Goal: Information Seeking & Learning: Learn about a topic

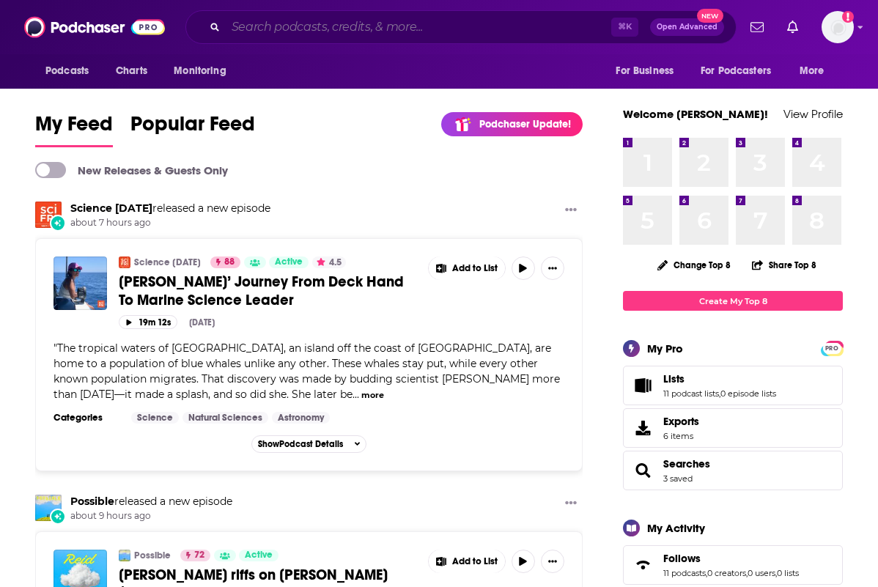
click at [259, 25] on input "Search podcasts, credits, & more..." at bounding box center [418, 26] width 385 height 23
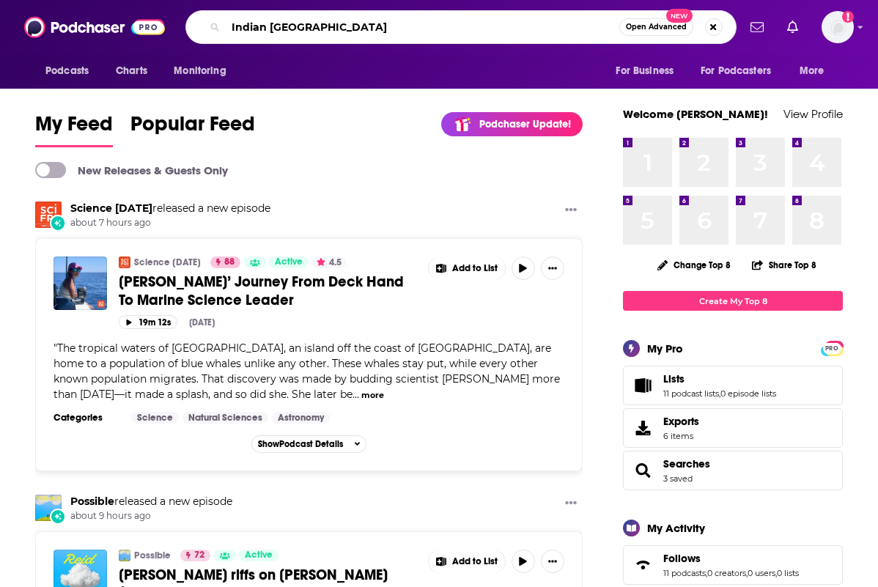
type input "Indian [GEOGRAPHIC_DATA]"
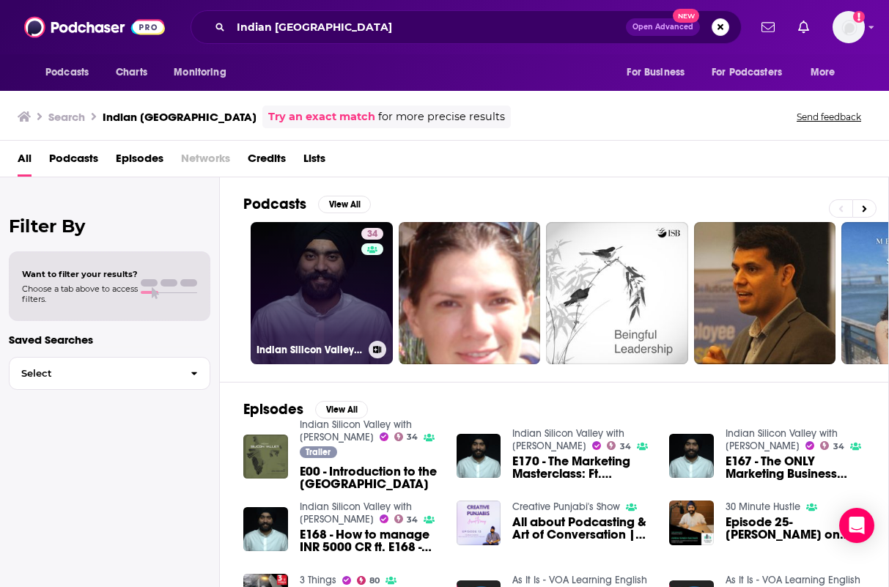
click at [319, 278] on link "34 Indian Silicon Valley with [PERSON_NAME]" at bounding box center [322, 293] width 142 height 142
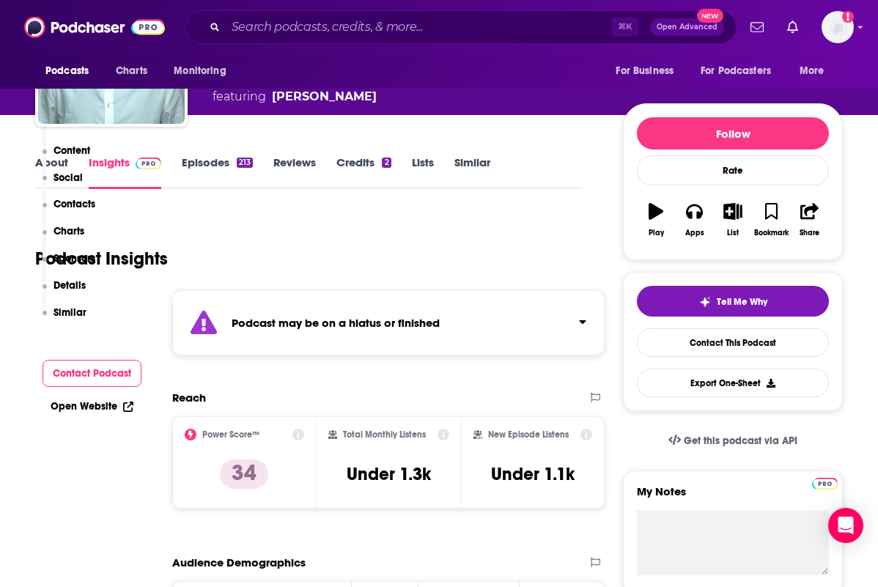
scroll to position [300, 0]
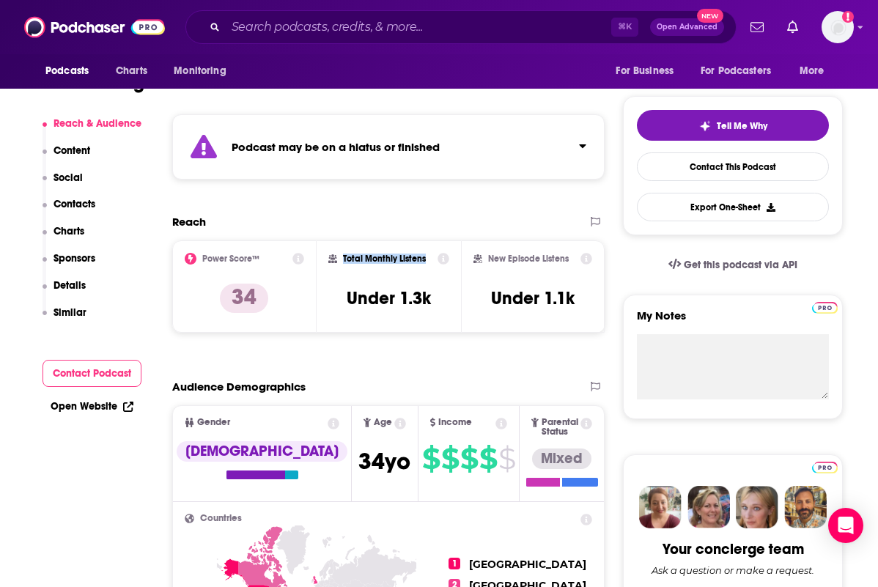
drag, startPoint x: 390, startPoint y: 270, endPoint x: 348, endPoint y: 257, distance: 43.6
click at [348, 257] on h2 "Total Monthly Listens" at bounding box center [384, 259] width 83 height 10
copy h2 "Total Monthly Listens"
click at [407, 303] on h3 "Under 1.3k" at bounding box center [389, 298] width 84 height 22
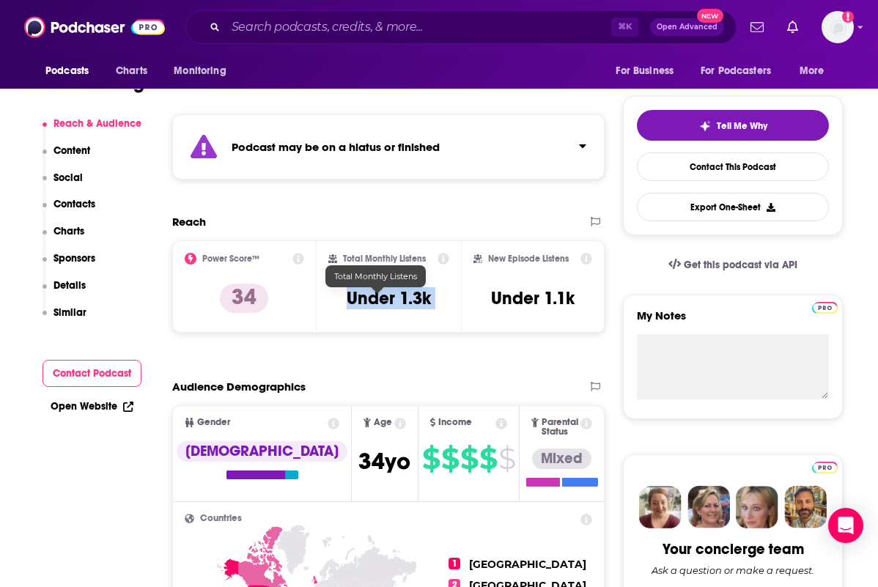
click at [407, 303] on h3 "Under 1.3k" at bounding box center [389, 298] width 84 height 22
copy div "Under 1.3k"
click at [515, 263] on h2 "New Episode Listens" at bounding box center [528, 259] width 81 height 10
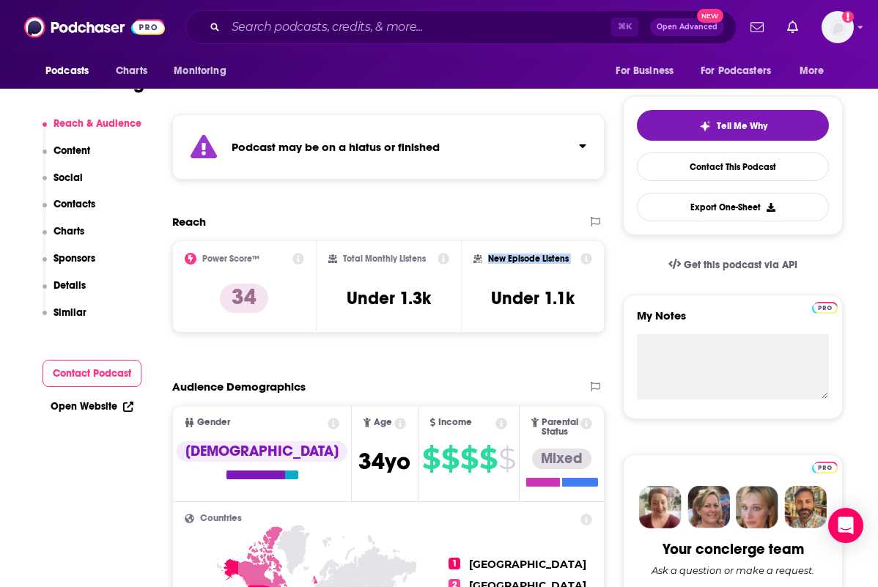
copy div "New Episode Listens"
click at [508, 303] on h3 "Under 1.1k" at bounding box center [533, 298] width 84 height 22
copy div "Under 1.1k Export One-Sheet"
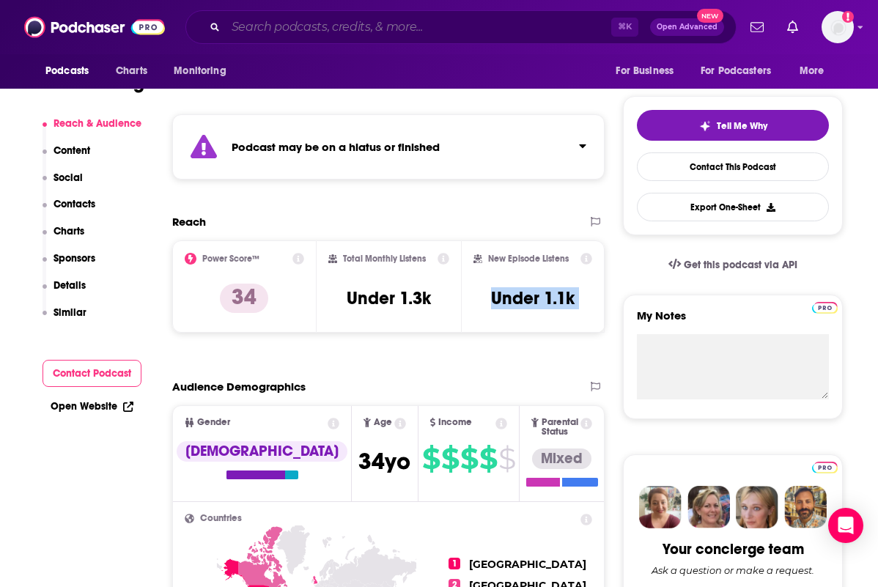
click at [317, 26] on input "Search podcasts, credits, & more..." at bounding box center [418, 26] width 385 height 23
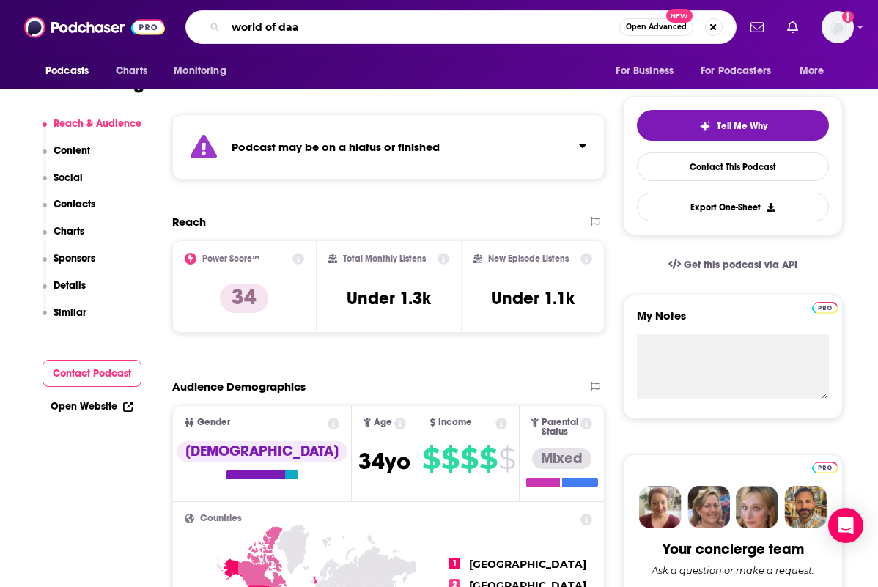
type input "world of daas"
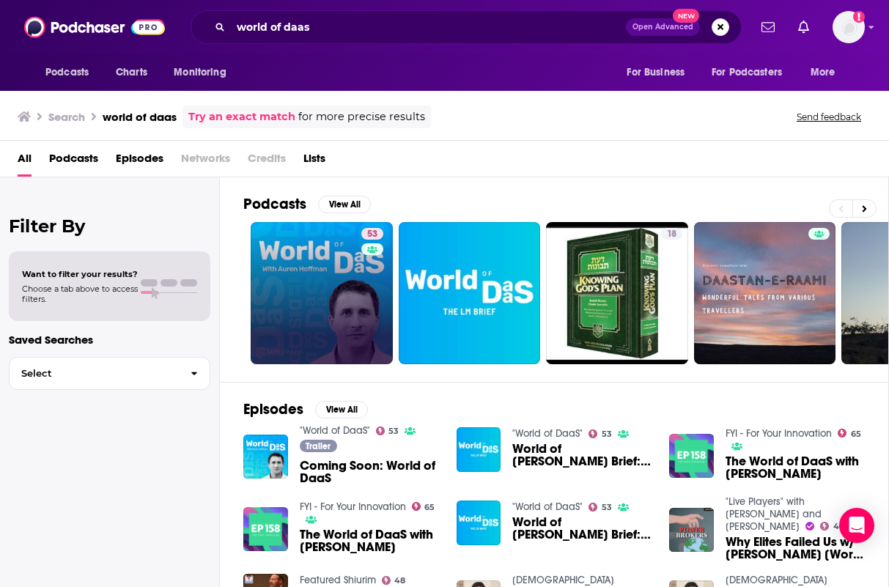
click at [308, 278] on link "53" at bounding box center [322, 293] width 142 height 142
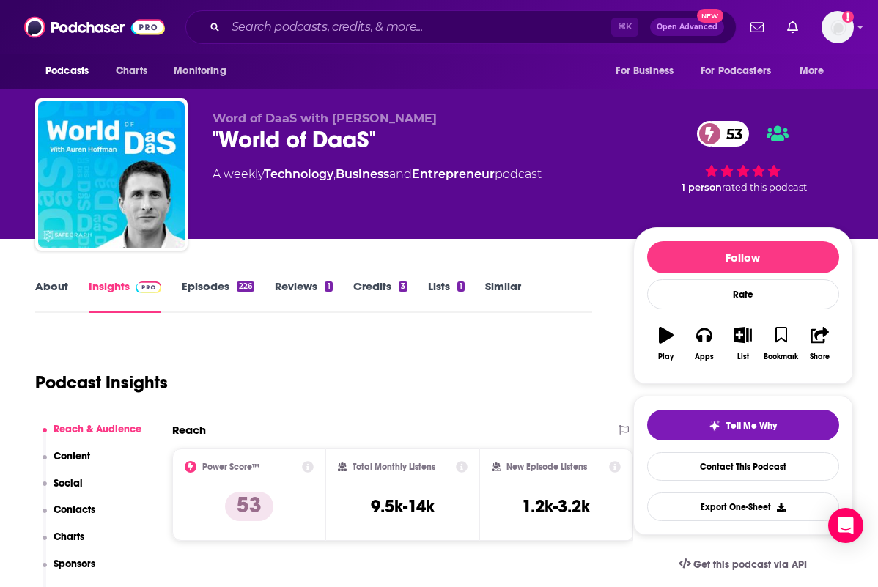
scroll to position [34, 0]
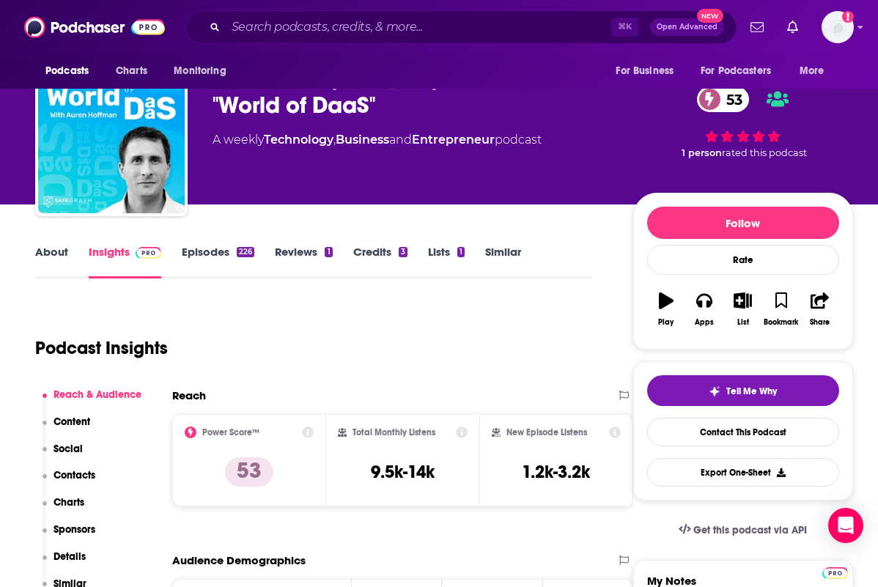
click at [405, 436] on h2 "Total Monthly Listens" at bounding box center [393, 432] width 83 height 10
copy div "Total Monthly Listens"
click at [397, 478] on h3 "9.5k-14k" at bounding box center [403, 472] width 64 height 22
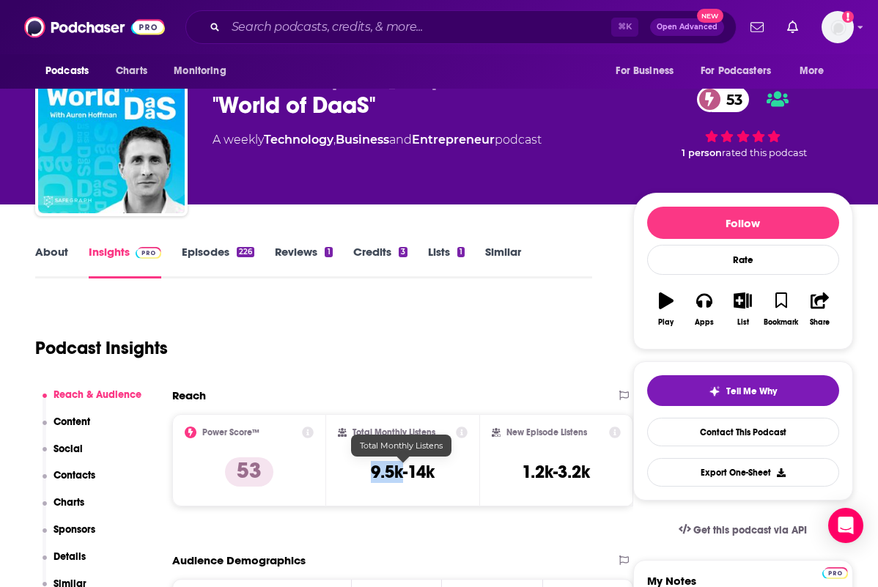
click at [397, 478] on h3 "9.5k-14k" at bounding box center [403, 472] width 64 height 22
click at [396, 478] on h3 "9.5k-14k" at bounding box center [403, 472] width 64 height 22
copy div "9.5k-14k"
click at [523, 437] on h2 "New Episode Listens" at bounding box center [546, 432] width 81 height 10
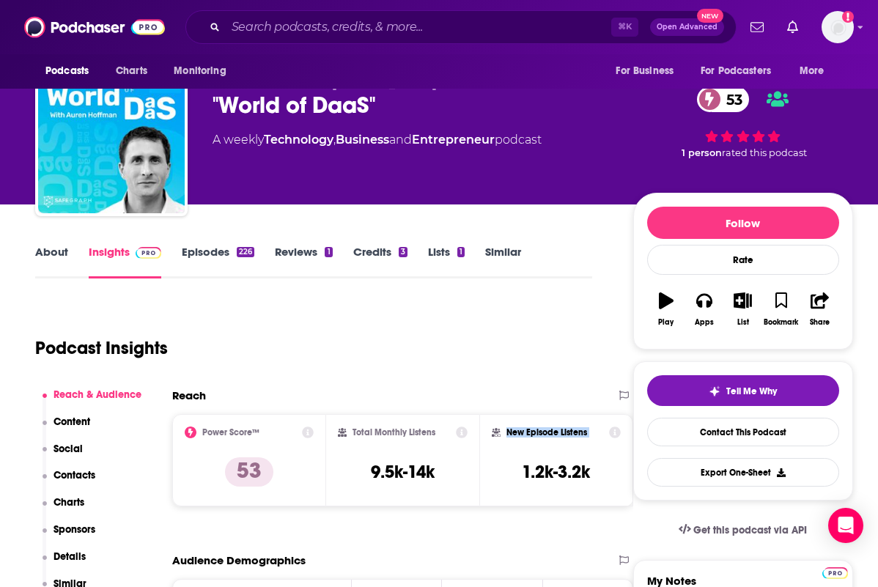
click at [523, 437] on h2 "New Episode Listens" at bounding box center [546, 432] width 81 height 10
copy div "New Episode Listens"
click at [550, 471] on h3 "1.2k-3.2k" at bounding box center [556, 472] width 68 height 22
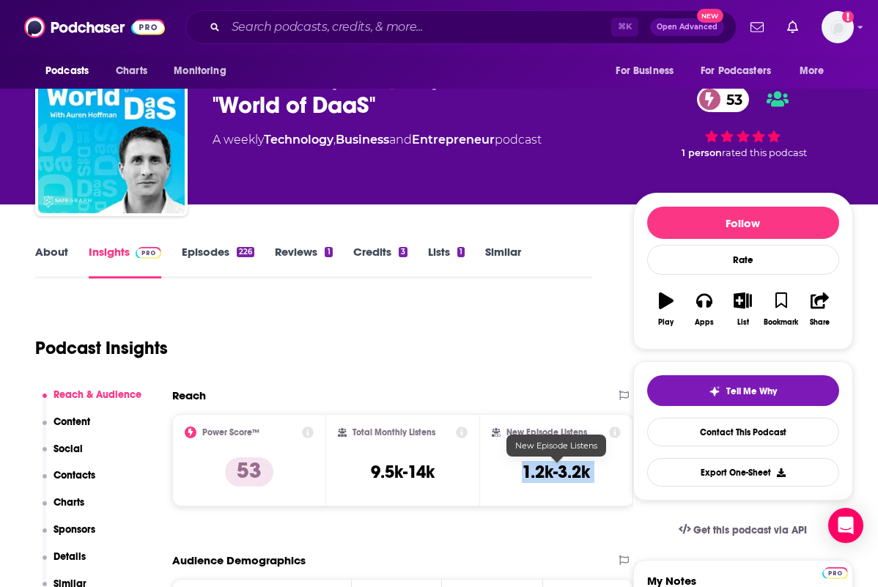
copy div "1.2k-3.2k Export One-Sheet"
